Goal: Task Accomplishment & Management: Complete application form

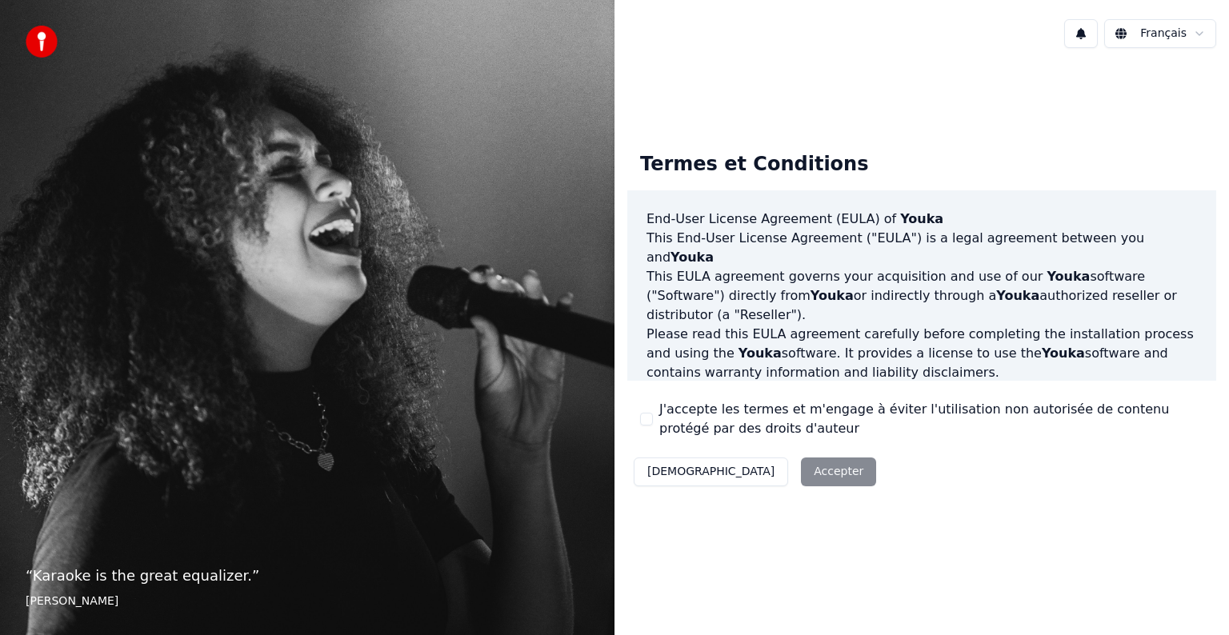
click at [676, 419] on label "J'accepte les termes et m'engage à éviter l'utilisation non autorisée de conten…" at bounding box center [931, 419] width 544 height 38
click at [653, 419] on button "J'accepte les termes et m'engage à éviter l'utilisation non autorisée de conten…" at bounding box center [646, 419] width 13 height 13
click at [801, 472] on button "Accepter" at bounding box center [838, 472] width 75 height 29
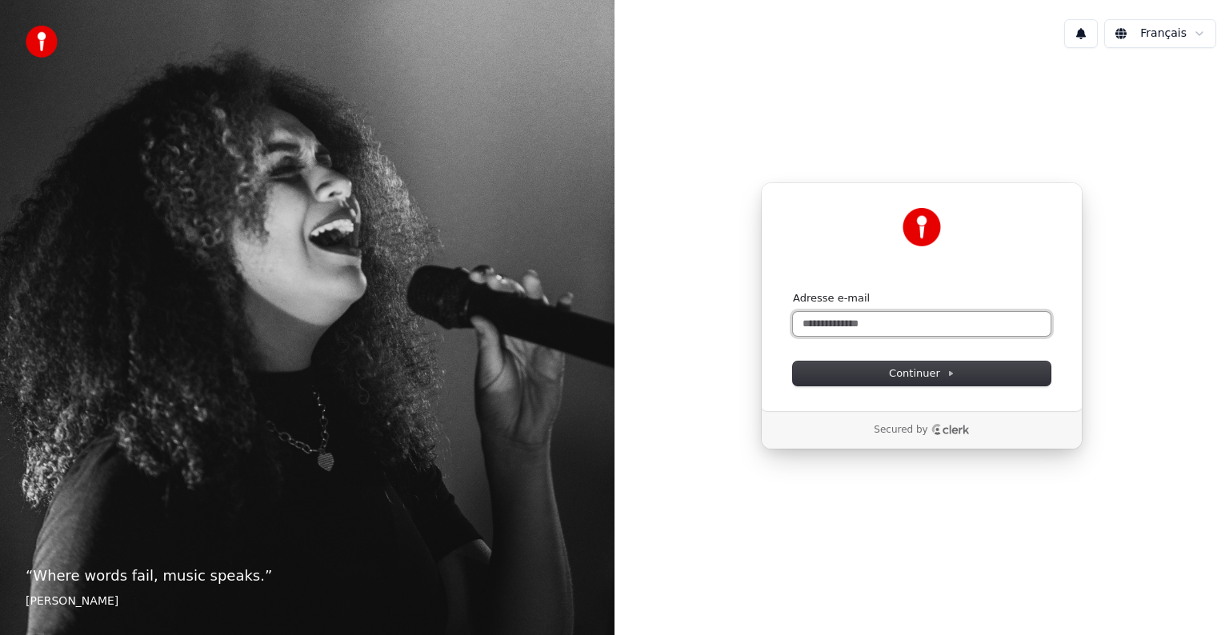
click at [924, 319] on input "Adresse e-mail" at bounding box center [922, 324] width 258 height 24
click at [915, 374] on span "Continuer" at bounding box center [922, 373] width 66 height 14
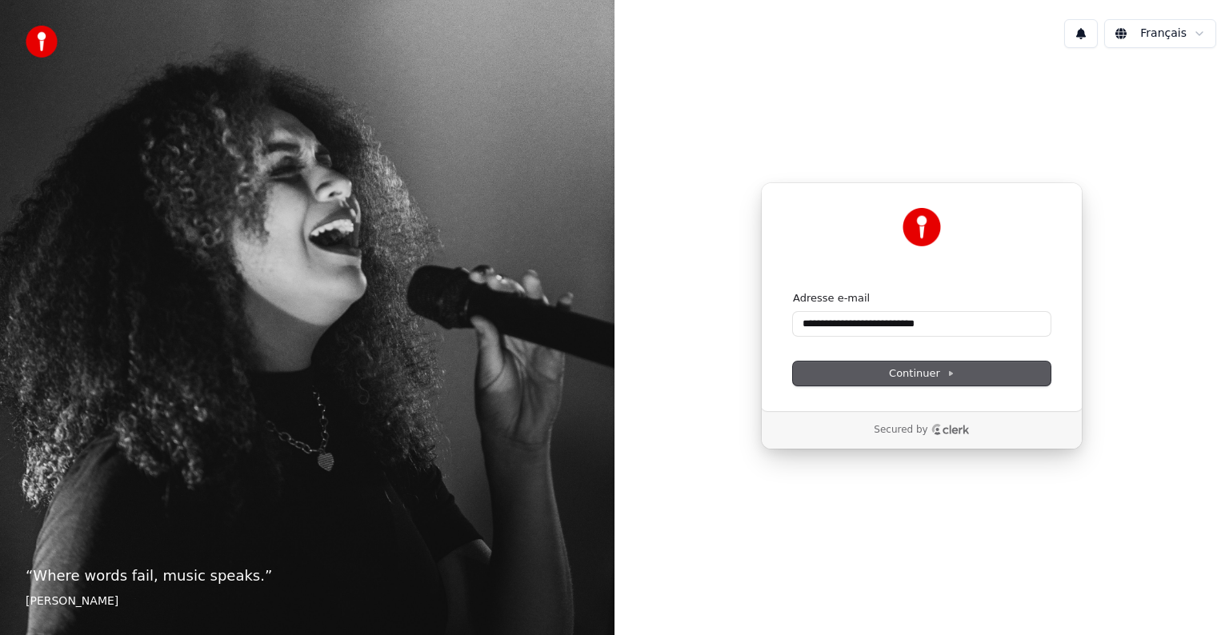
type input "**********"
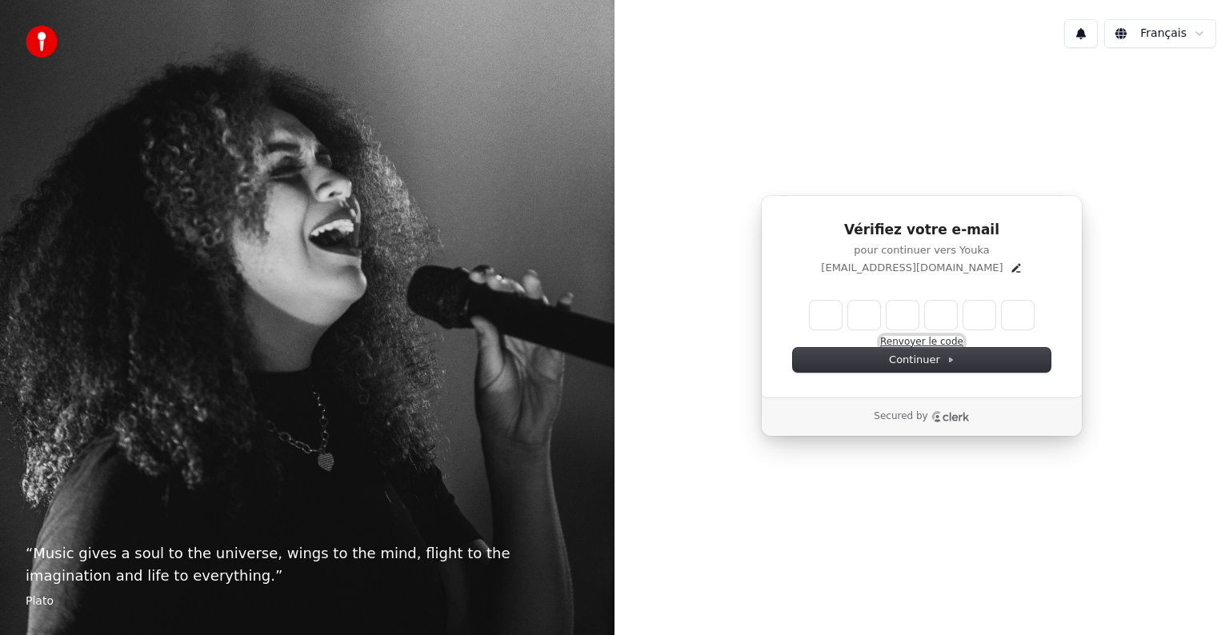
click at [955, 340] on button "Renvoyer le code" at bounding box center [921, 342] width 83 height 13
click at [823, 324] on input "Enter verification code" at bounding box center [922, 315] width 224 height 29
type input "******"
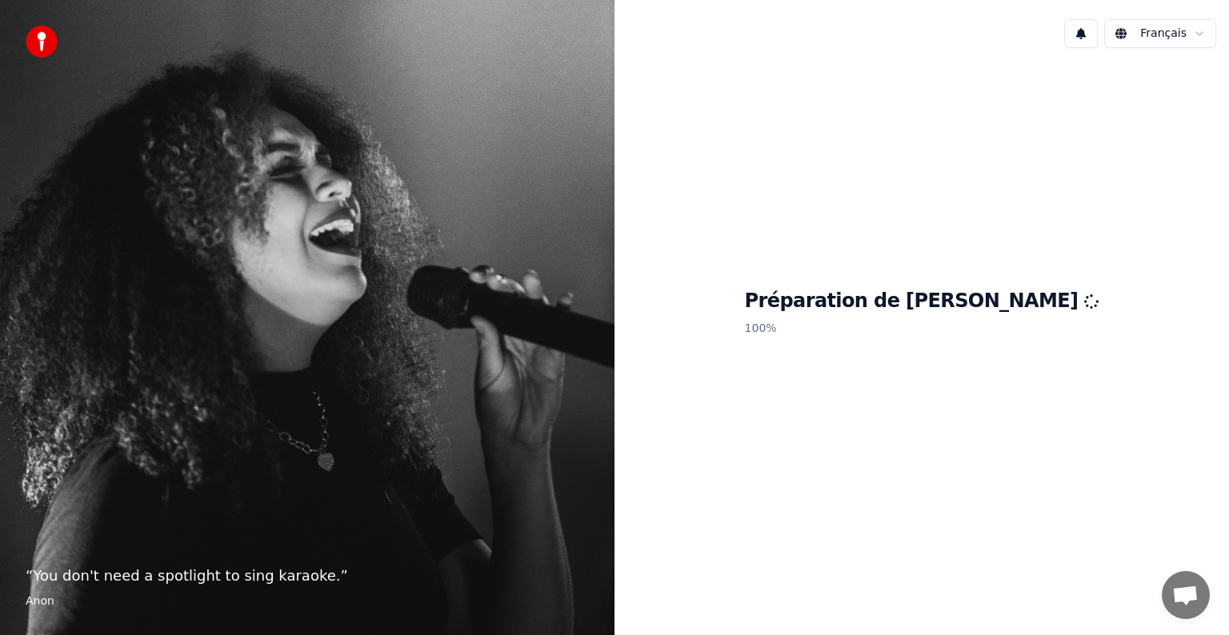
click at [1007, 382] on div "Préparation de Youka 100 %" at bounding box center [922, 316] width 615 height 511
click at [800, 477] on div "Préparation de Youka 100 %" at bounding box center [922, 316] width 615 height 511
click at [1207, 0] on div "Français Préparation de Youka 100 %" at bounding box center [922, 317] width 615 height 635
